Goal: Communication & Community: Answer question/provide support

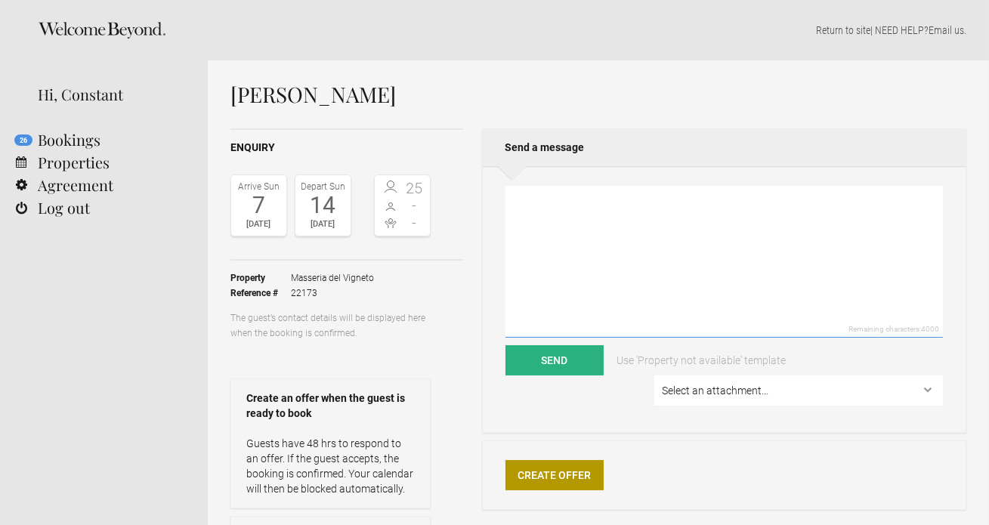
click at [573, 241] on textarea at bounding box center [723, 262] width 437 height 152
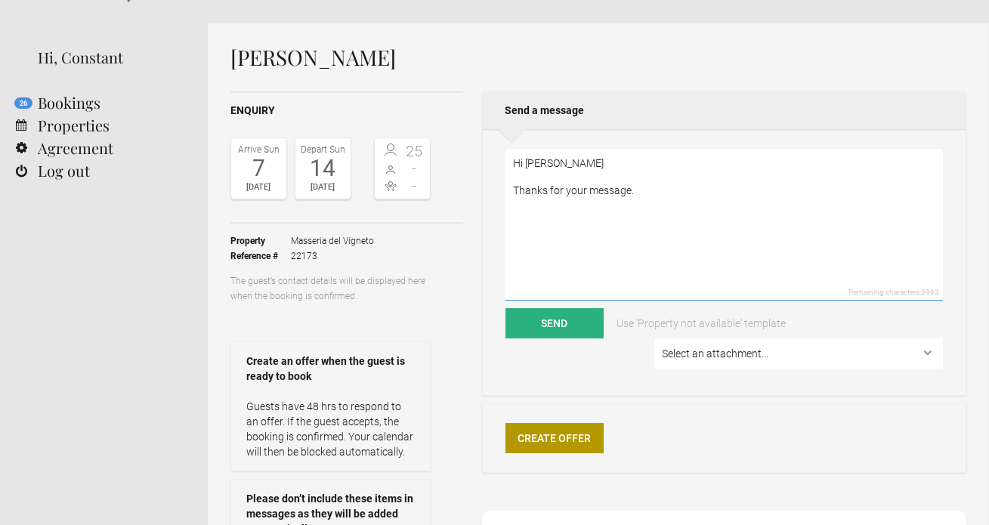
scroll to position [32, 0]
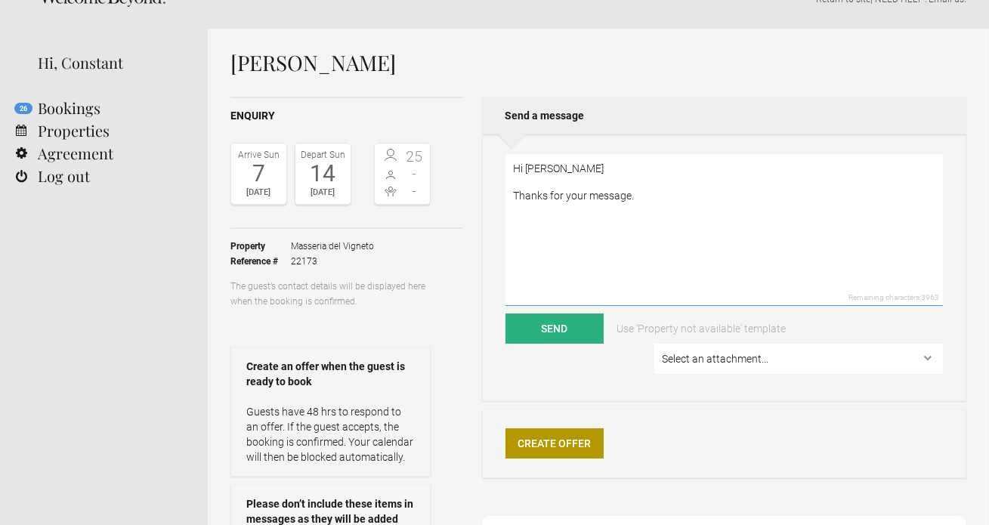
click at [659, 193] on textarea "Hi [PERSON_NAME] Thanks for your message." at bounding box center [723, 230] width 437 height 152
click at [611, 261] on textarea "Hi [PERSON_NAME] Thanks for your message. Im afraid the Trullo is already booke…" at bounding box center [723, 230] width 437 height 152
paste textarea "[DATE] [DATE] Kaitlin [DATE] [DATE] [PERSON_NAME] [DATE] [DATE] 13/10.2025 [DAT…"
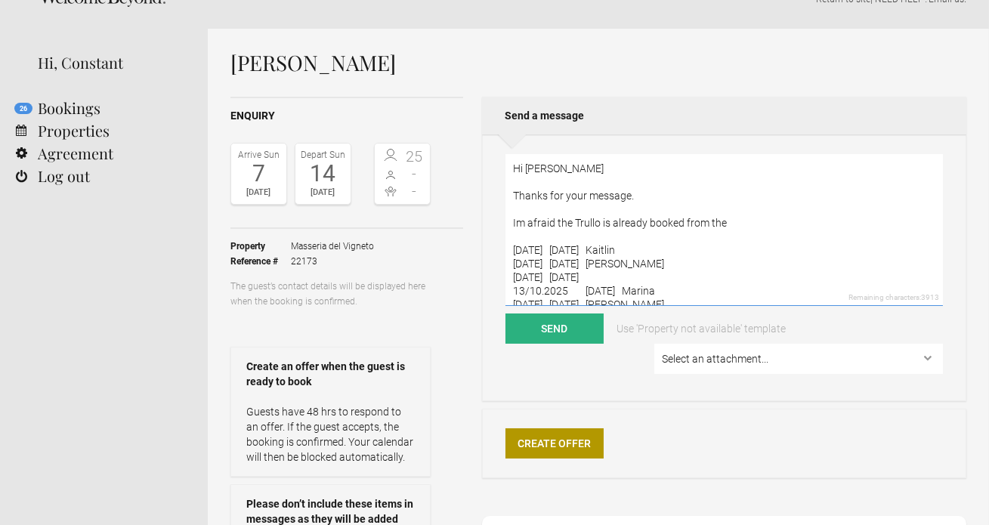
scroll to position [19, 0]
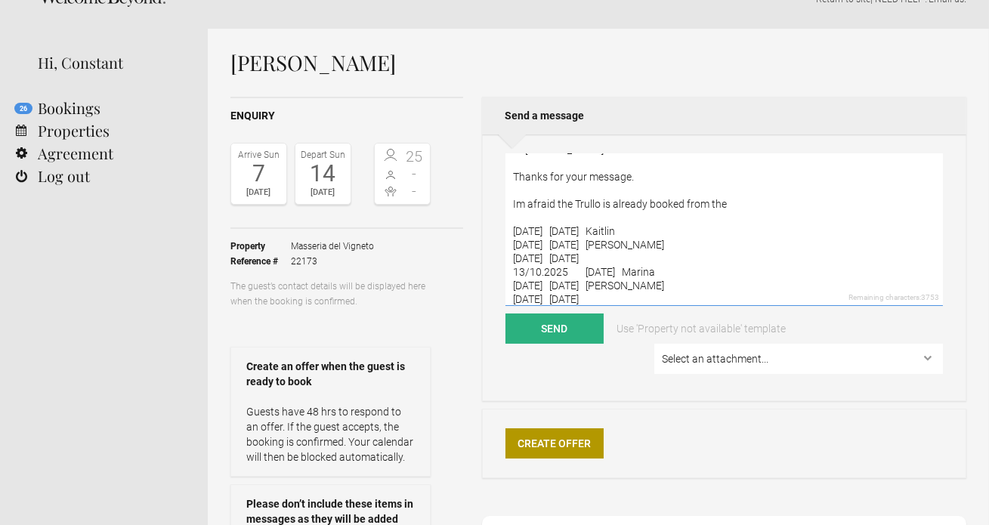
click at [736, 204] on textarea "Hi [PERSON_NAME] Thanks for your message. Im afraid the Trullo is already booke…" at bounding box center [723, 230] width 437 height 152
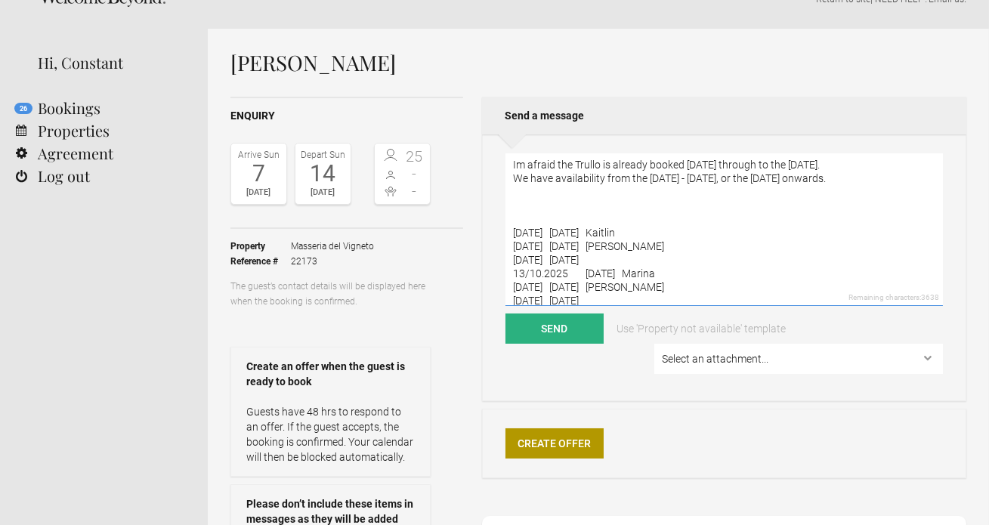
scroll to position [68, 0]
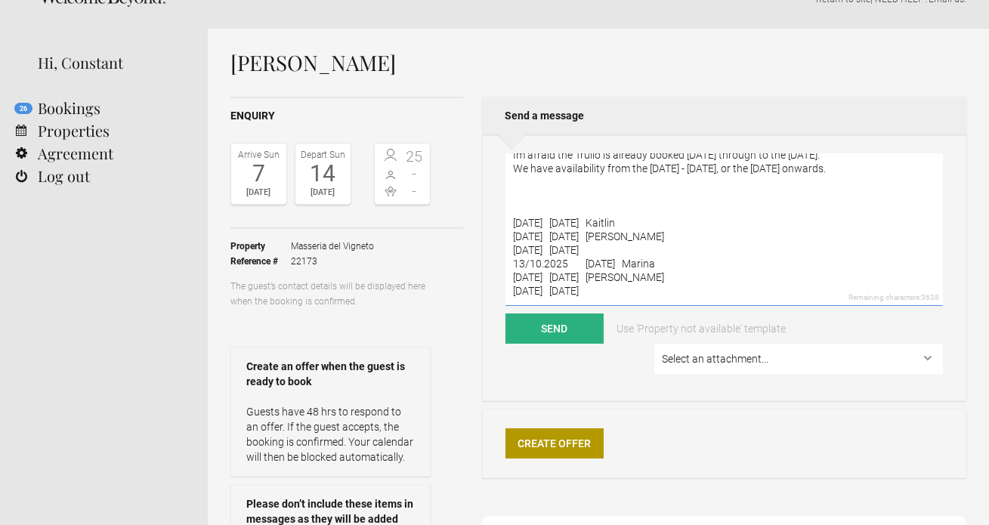
drag, startPoint x: 643, startPoint y: 301, endPoint x: 505, endPoint y: 208, distance: 166.3
click at [505, 208] on textarea "Hi [PERSON_NAME] Thanks for your message. Im afraid the Trullo is already booke…" at bounding box center [723, 230] width 437 height 152
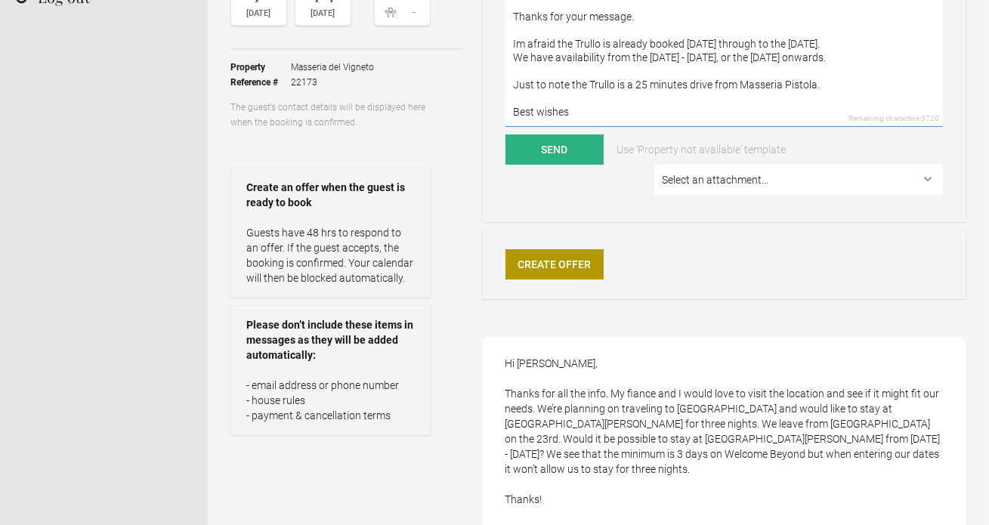
scroll to position [5, 0]
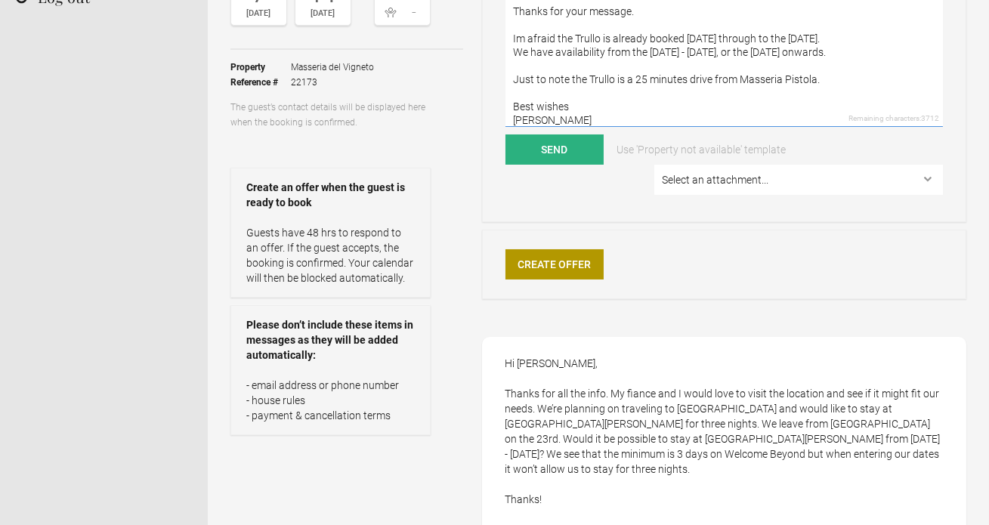
click at [829, 82] on textarea "Hi [PERSON_NAME] Thanks for your message. Im afraid the Trullo is already booke…" at bounding box center [723, 51] width 437 height 152
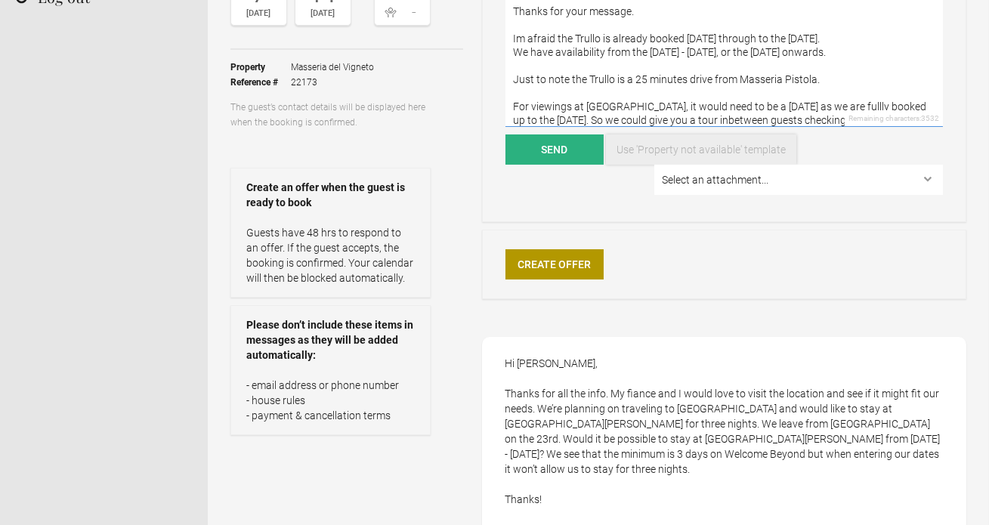
scroll to position [19, 0]
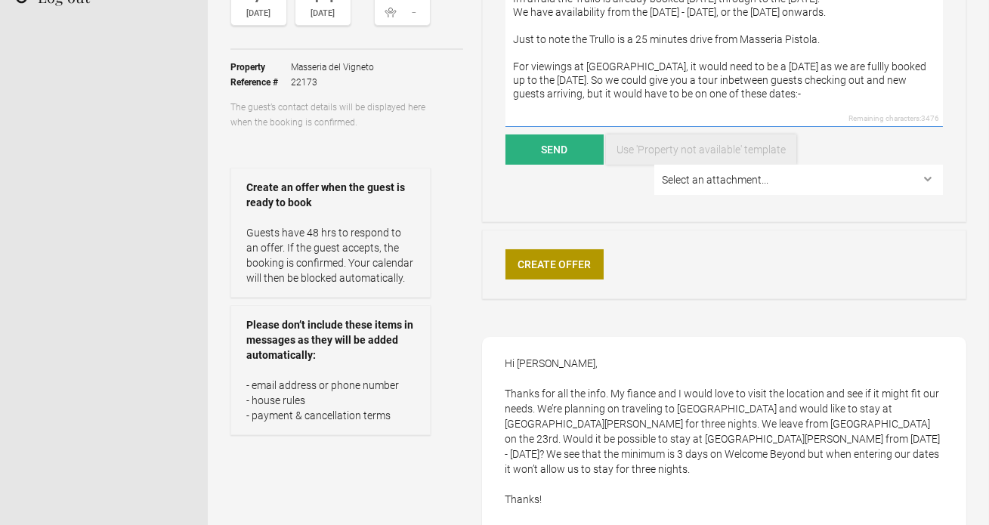
paste textarea "[DATE] [DATE] [DATE] [DATE]"
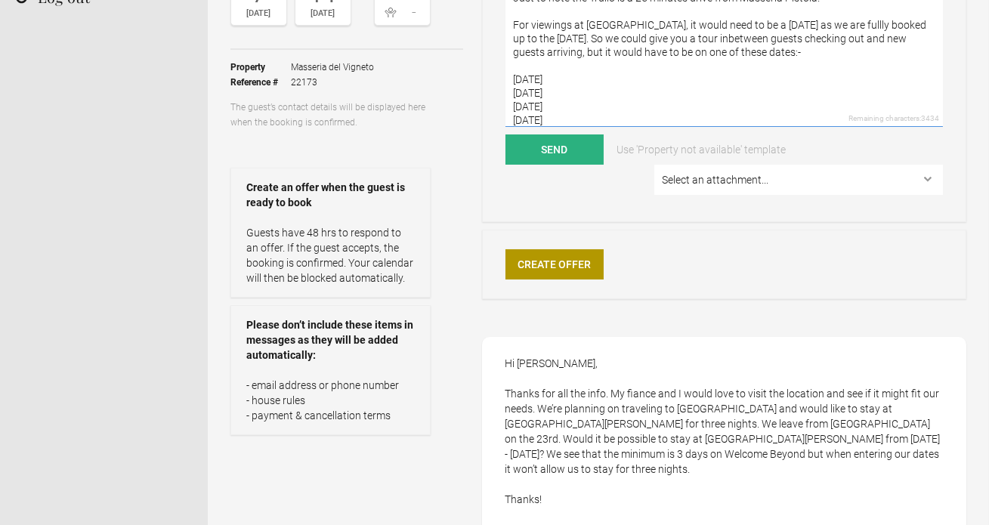
drag, startPoint x: 526, startPoint y: 78, endPoint x: 580, endPoint y: 77, distance: 54.4
click at [580, 77] on textarea "Hi [PERSON_NAME] Thanks for your message. Im afraid the Trullo is already booke…" at bounding box center [723, 51] width 437 height 152
click at [585, 77] on textarea "Hi [PERSON_NAME] Thanks for your message. Im afraid the Trullo is already booke…" at bounding box center [723, 51] width 437 height 152
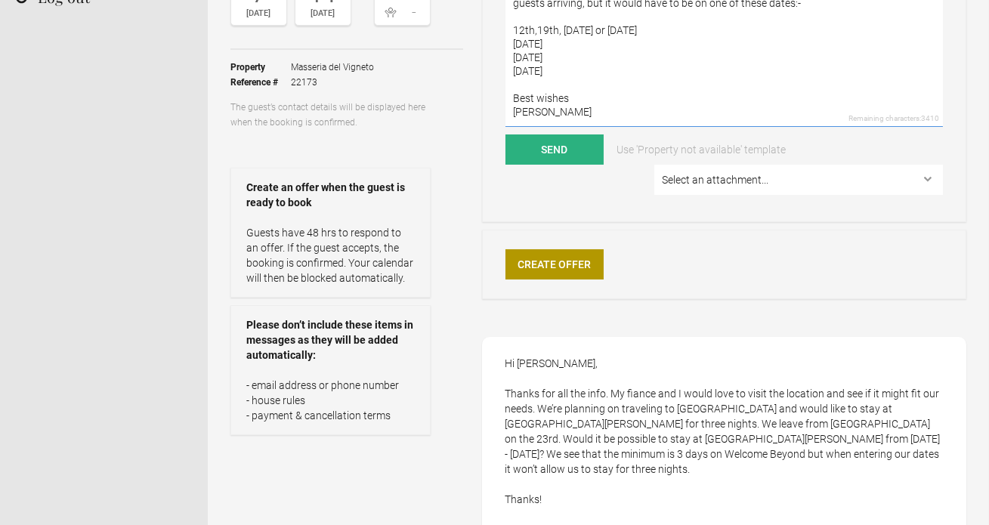
drag, startPoint x: 572, startPoint y: 120, endPoint x: 502, endPoint y: 41, distance: 105.9
click at [502, 41] on div "Hi [PERSON_NAME] Thanks for your message. Im afraid the Trullo is already booke…" at bounding box center [724, 88] width 484 height 267
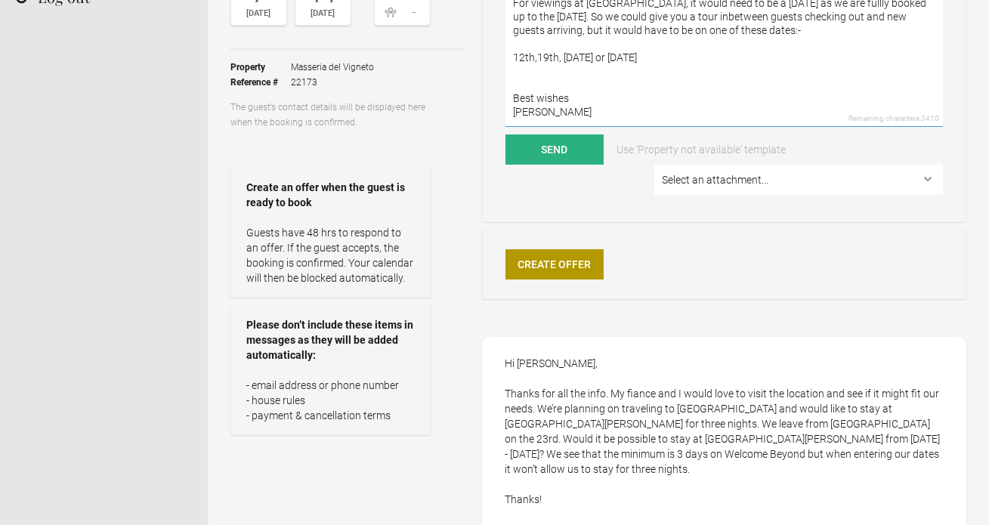
scroll to position [108, 0]
click at [535, 60] on textarea "Hi [PERSON_NAME] Thanks for your message. Im afraid the Trullo is already booke…" at bounding box center [723, 51] width 437 height 152
click at [604, 76] on textarea "Hi [PERSON_NAME] Thanks for your message. Im afraid the Trullo is already booke…" at bounding box center [723, 51] width 437 height 152
click at [533, 55] on textarea "Hi [PERSON_NAME] Thanks for your message. Im afraid the Trullo is already booke…" at bounding box center [723, 51] width 437 height 152
click at [577, 57] on textarea "Hi [PERSON_NAME] Thanks for your message. Im afraid the Trullo is already booke…" at bounding box center [723, 51] width 437 height 152
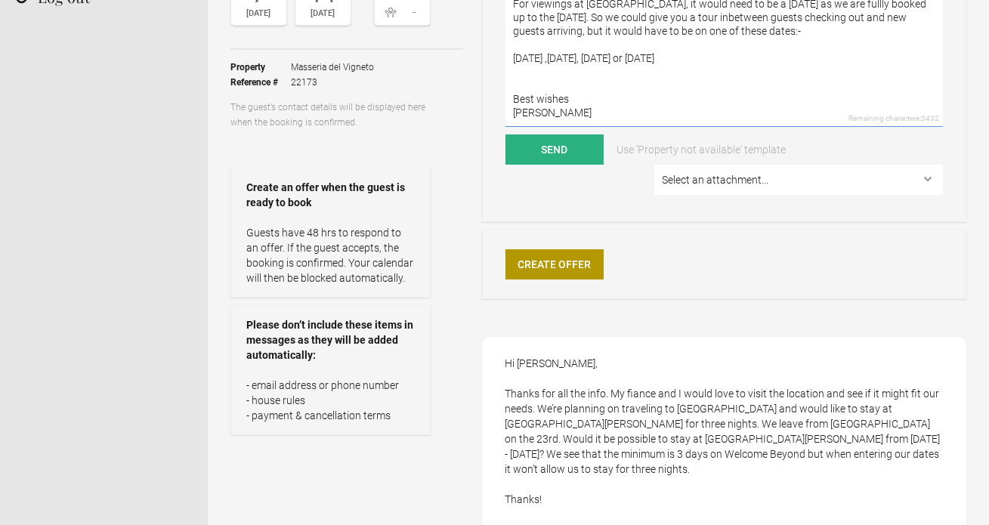
click at [727, 60] on textarea "Hi [PERSON_NAME] Thanks for your message. Im afraid the Trullo is already booke…" at bounding box center [723, 51] width 437 height 152
click at [810, 60] on textarea "Hi [PERSON_NAME] Thanks for your message. Im afraid the Trullo is already booke…" at bounding box center [723, 51] width 437 height 152
drag, startPoint x: 827, startPoint y: 56, endPoint x: 803, endPoint y: 55, distance: 24.2
click at [803, 55] on textarea "Hi [PERSON_NAME] Thanks for your message. Im afraid the Trullo is already booke…" at bounding box center [723, 51] width 437 height 152
click at [534, 74] on textarea "Hi [PERSON_NAME] Thanks for your message. Im afraid the Trullo is already booke…" at bounding box center [723, 51] width 437 height 152
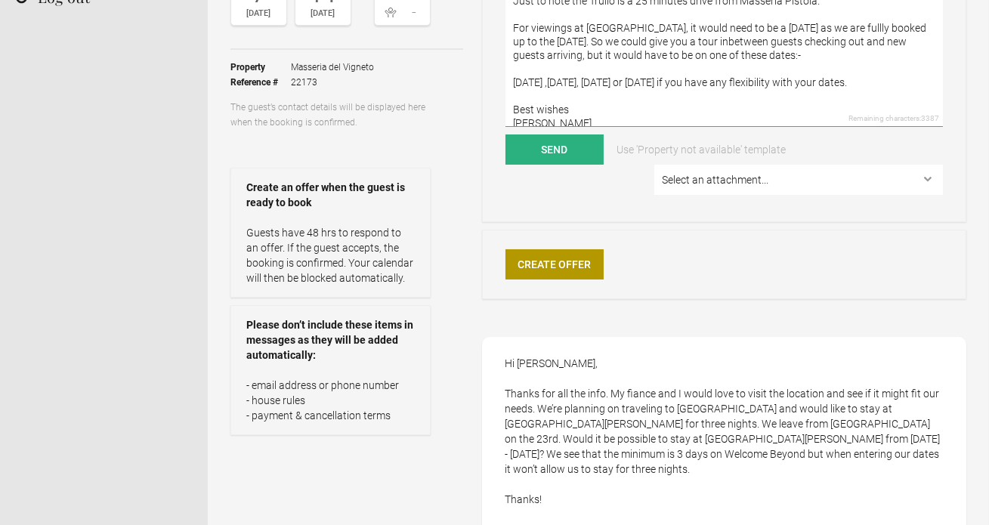
scroll to position [92, 0]
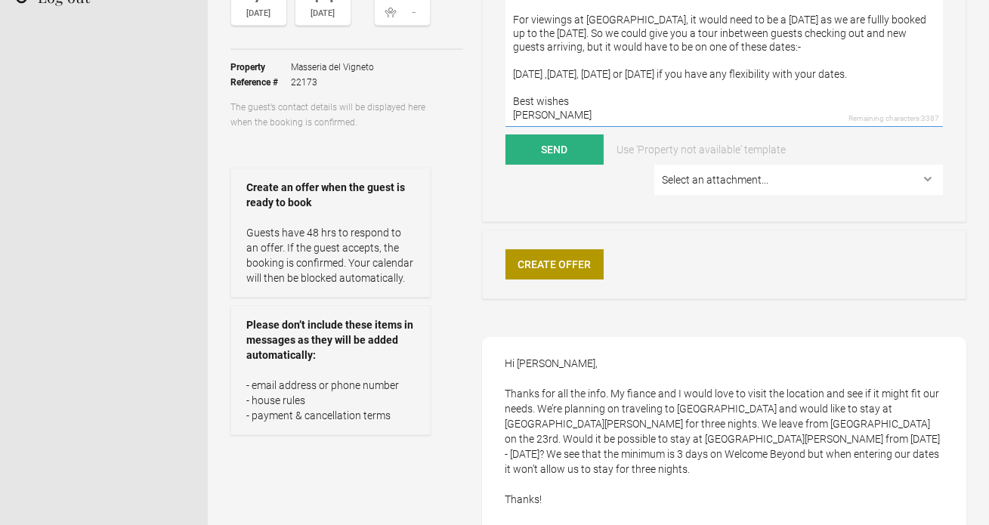
click at [513, 74] on textarea "Hi [PERSON_NAME] Thanks for your message. Im afraid the Trullo is already booke…" at bounding box center [723, 51] width 437 height 152
click at [588, 93] on textarea "Hi [PERSON_NAME] Thanks for your message. Im afraid the Trullo is already booke…" at bounding box center [723, 51] width 437 height 152
click at [766, 101] on textarea "Hi [PERSON_NAME] Thanks for your message. Im afraid the Trullo is already booke…" at bounding box center [723, 51] width 437 height 152
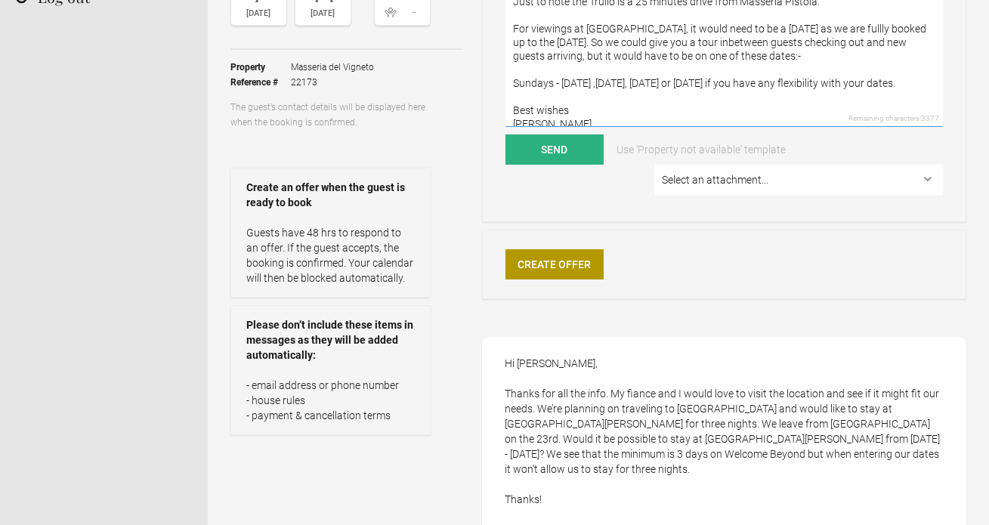
scroll to position [85, 0]
click at [702, 44] on textarea "Hi [PERSON_NAME] Thanks for your message. Im afraid the Trullo is already booke…" at bounding box center [723, 51] width 437 height 152
click at [705, 46] on textarea "Hi [PERSON_NAME] Thanks for your message. Im afraid the Trullo is already booke…" at bounding box center [723, 51] width 437 height 152
click at [670, 85] on textarea "Hi [PERSON_NAME] Thanks for your message. Im afraid the Trullo is already booke…" at bounding box center [723, 51] width 437 height 152
type textarea "Hi [PERSON_NAME] Thanks for your message. Im afraid the Trullo is already booke…"
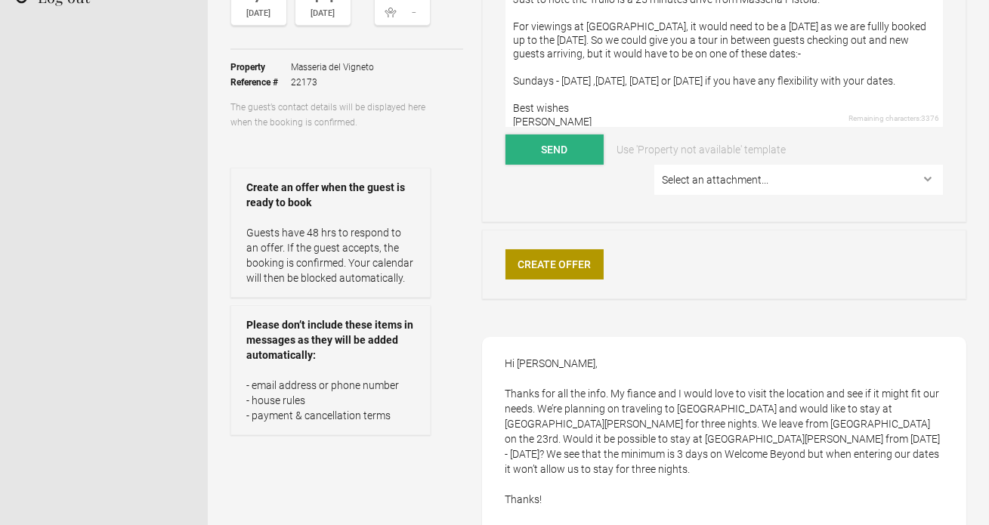
click at [577, 154] on button "Send" at bounding box center [554, 149] width 98 height 30
